Goal: Information Seeking & Learning: Learn about a topic

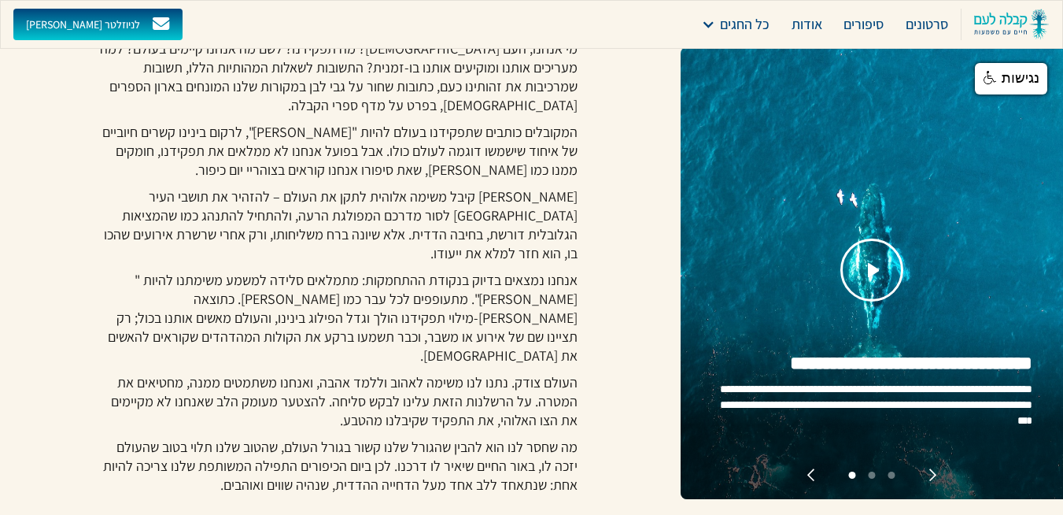
scroll to position [472, 0]
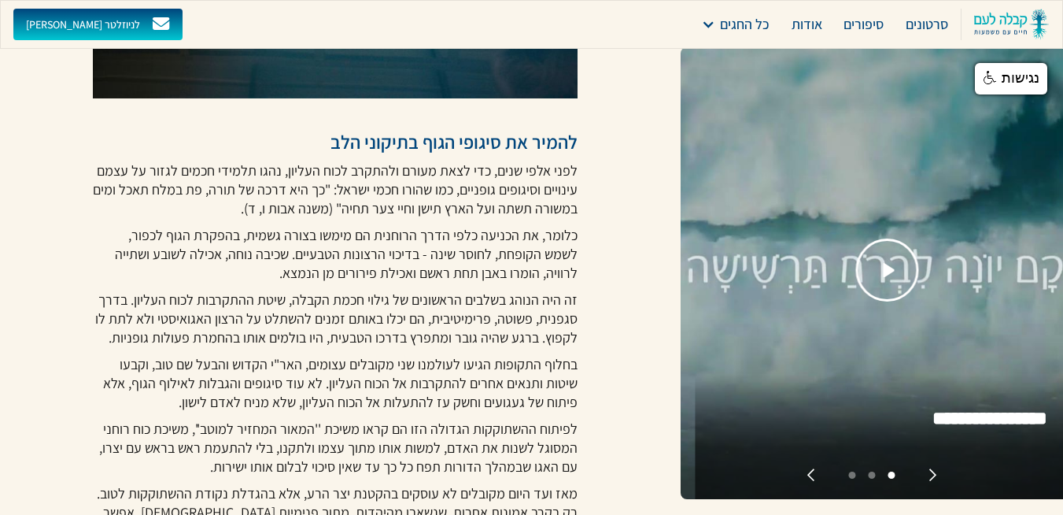
scroll to position [1259, 0]
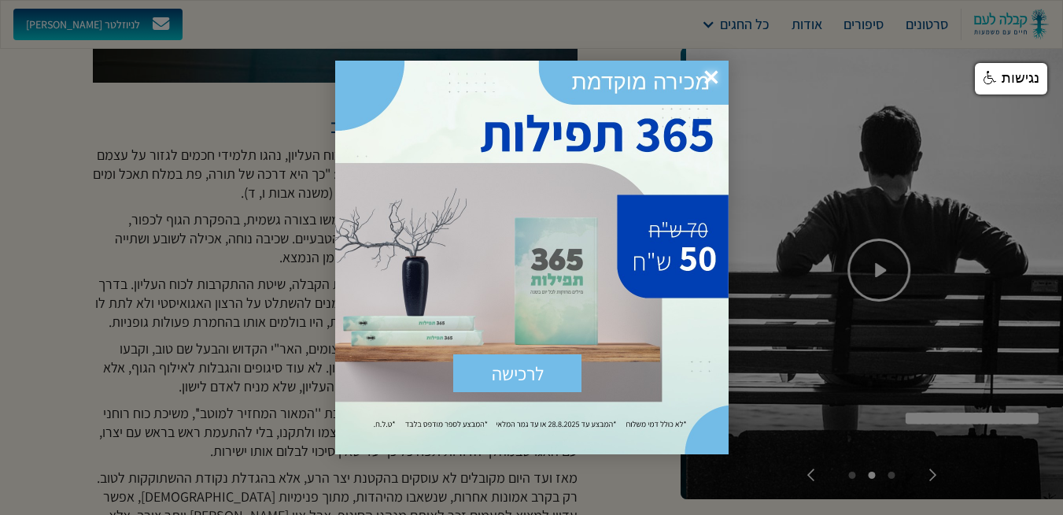
click at [707, 70] on span "×" at bounding box center [711, 78] width 35 height 35
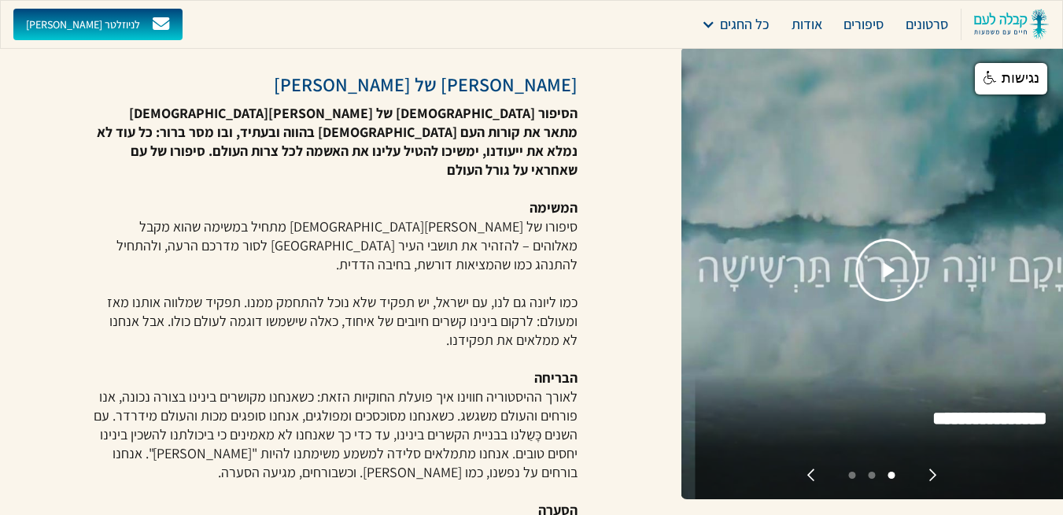
scroll to position [2440, 0]
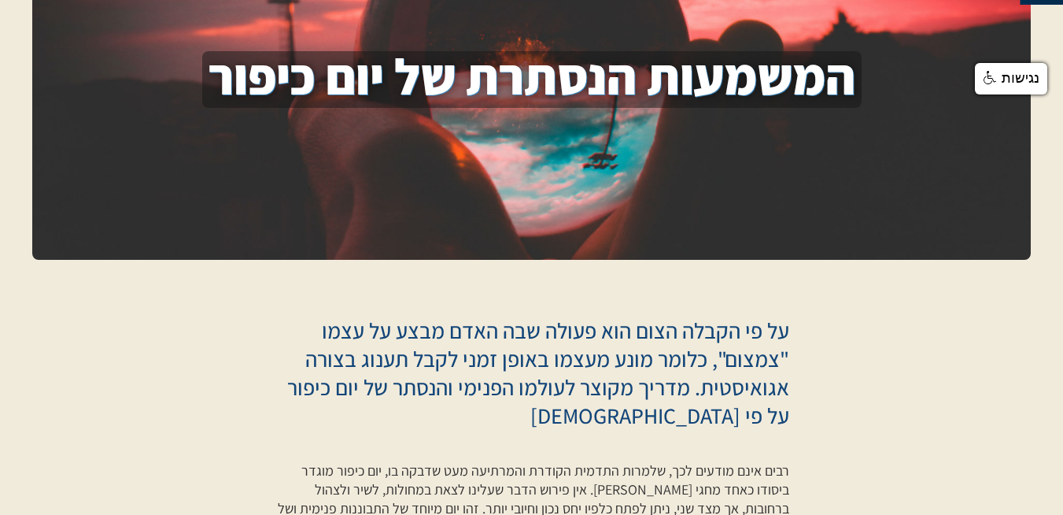
scroll to position [157, 0]
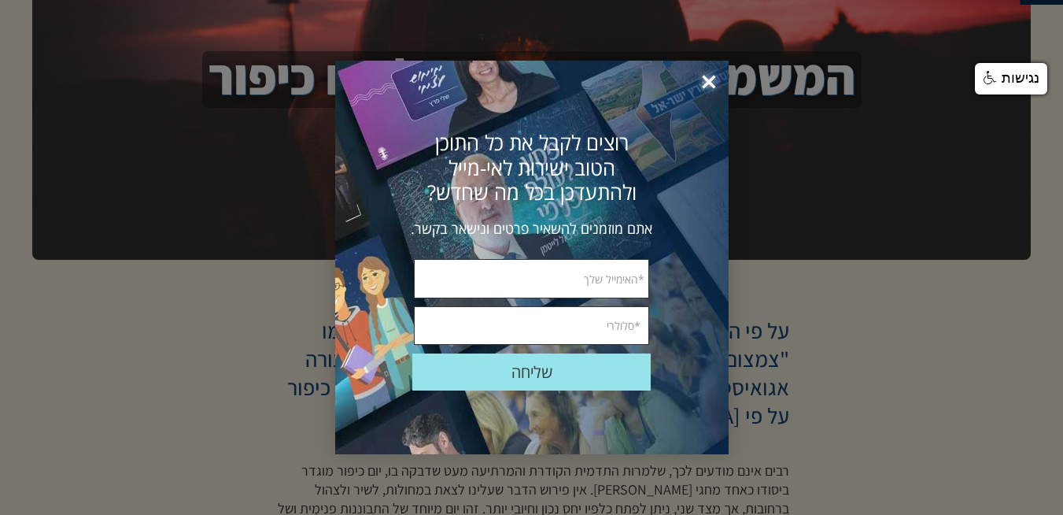
click at [708, 77] on span "×" at bounding box center [709, 82] width 35 height 35
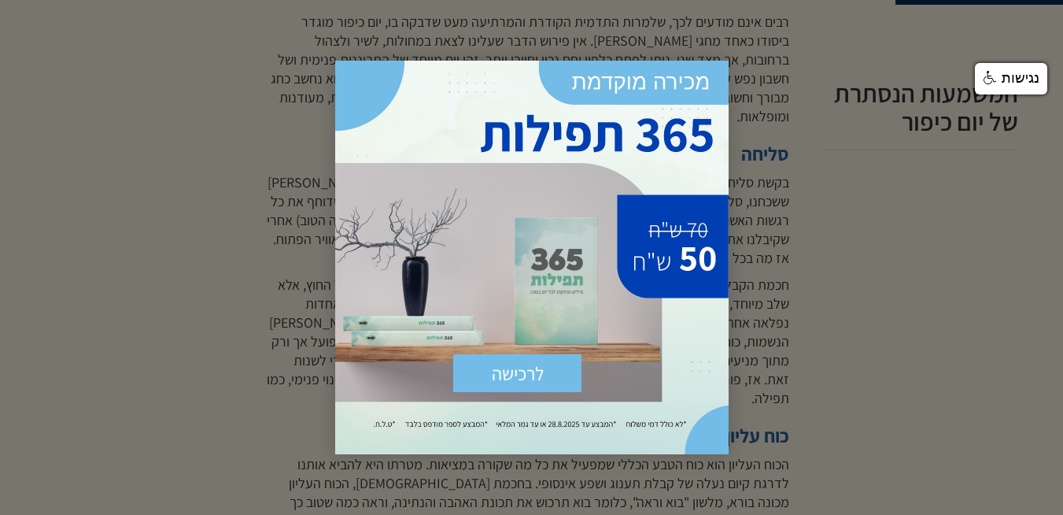
scroll to position [630, 0]
